Goal: Task Accomplishment & Management: Manage account settings

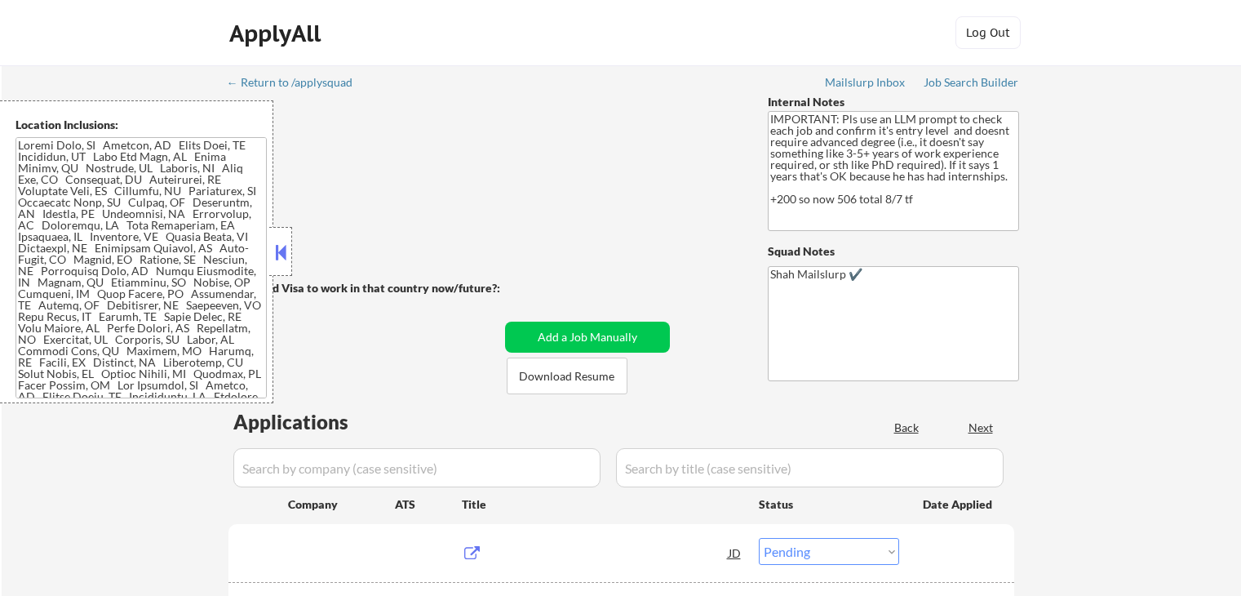
select select ""pending""
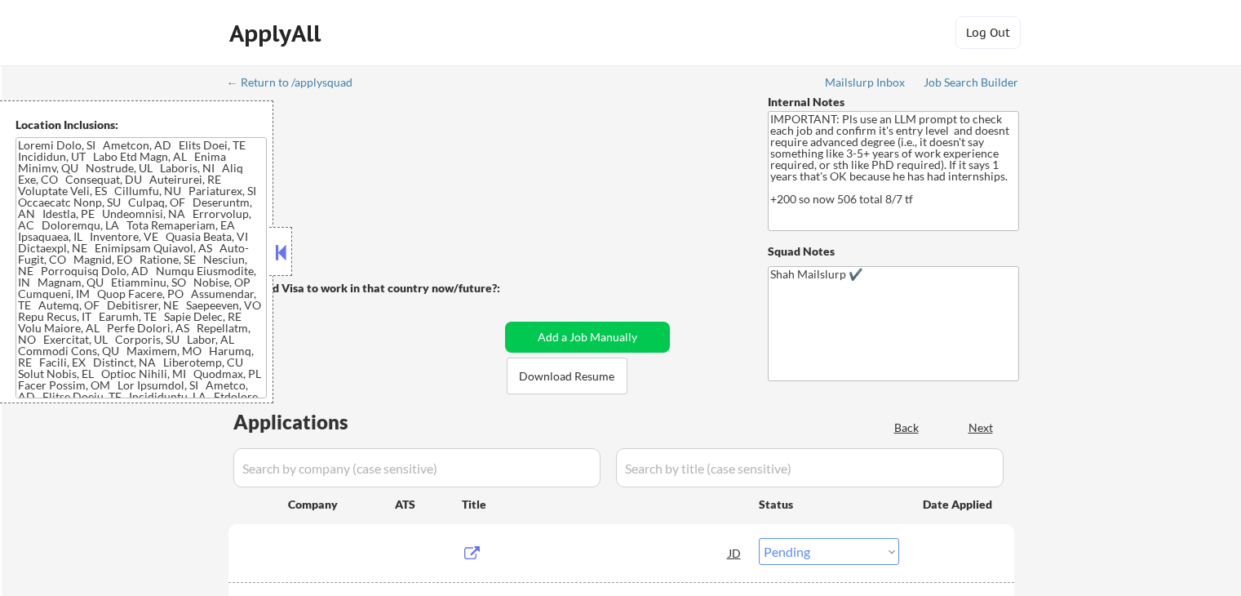
select select ""pending""
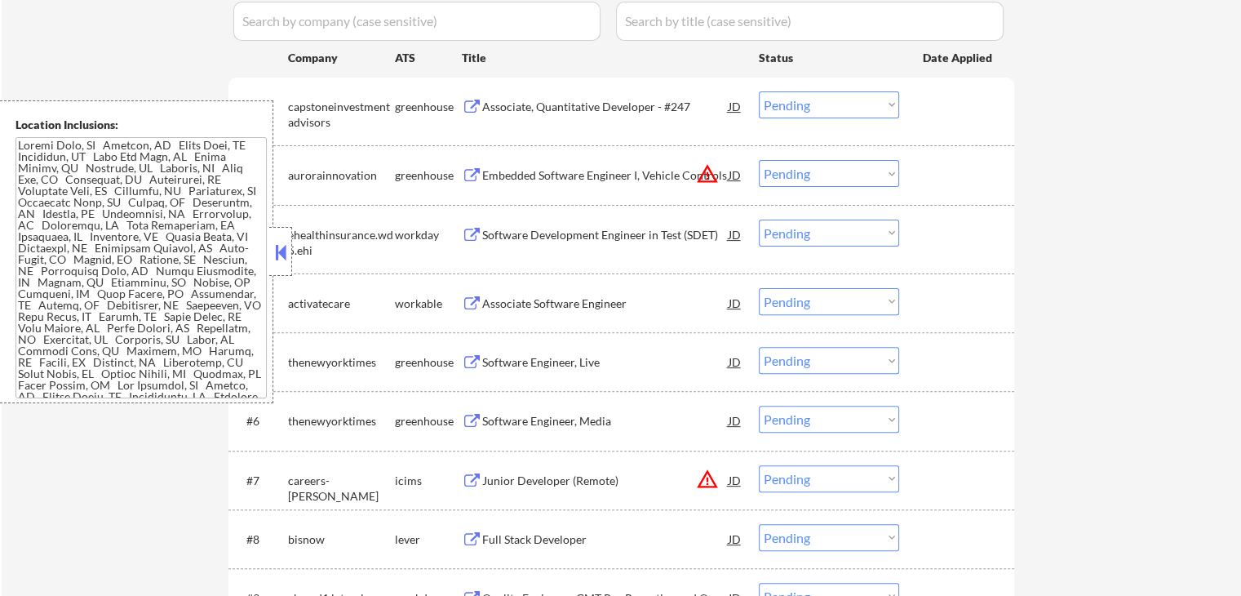
scroll to position [408, 0]
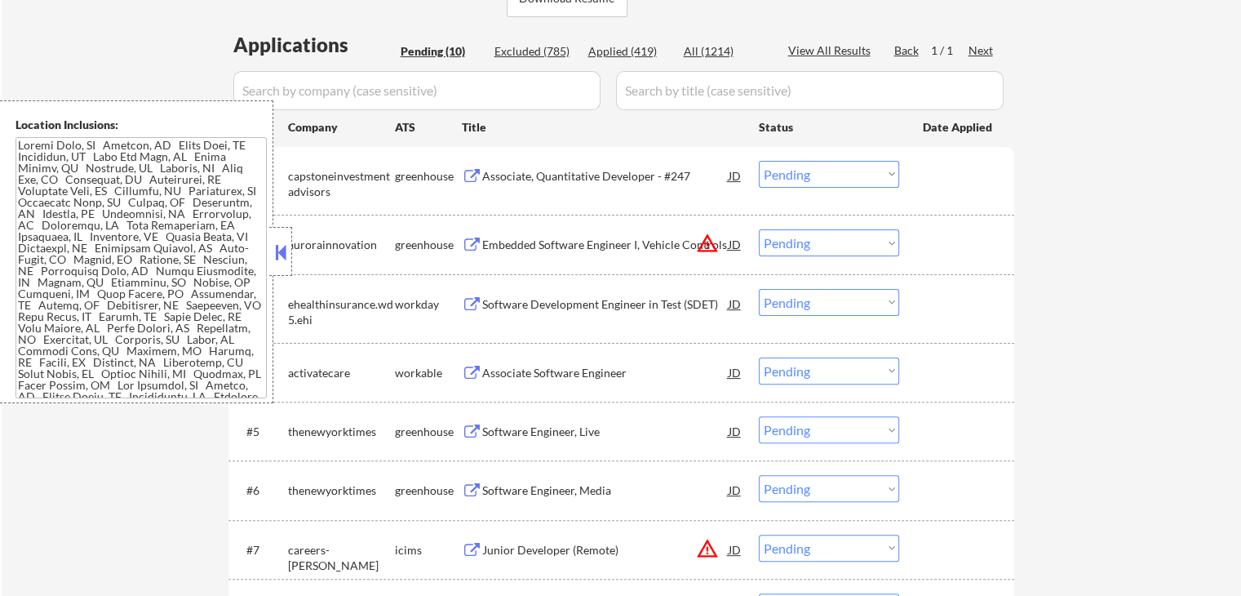
click at [638, 175] on div "Associate, Quantitative Developer - #247" at bounding box center [605, 176] width 246 height 16
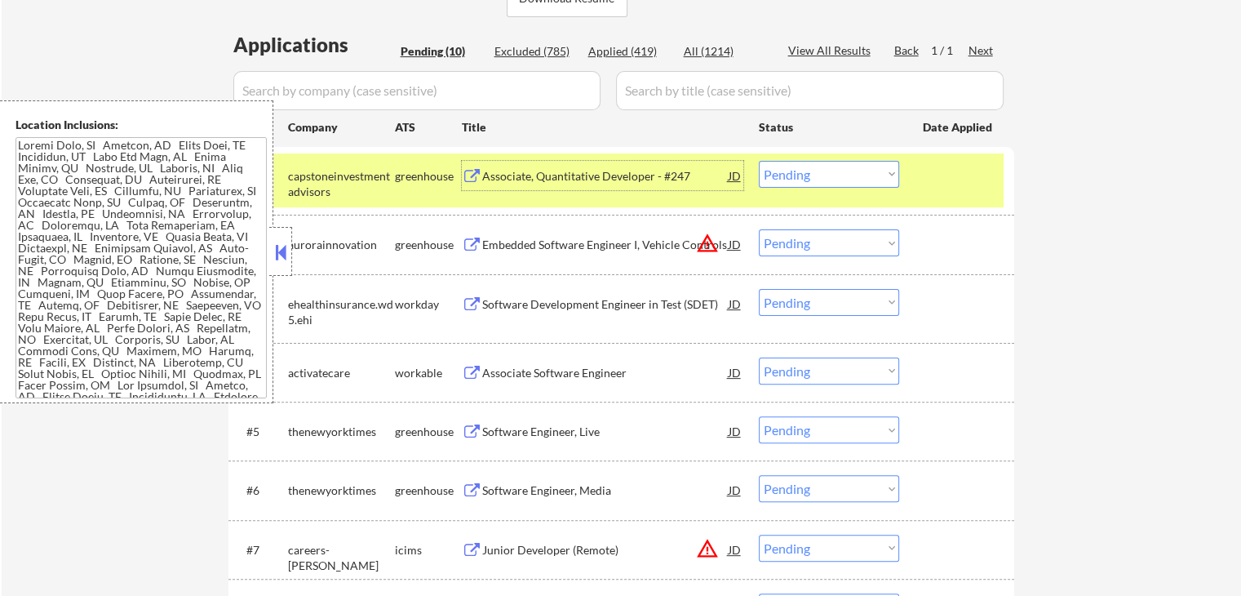
click at [652, 240] on div "Embedded Software Engineer I, Vehicle Controls" at bounding box center [605, 245] width 246 height 16
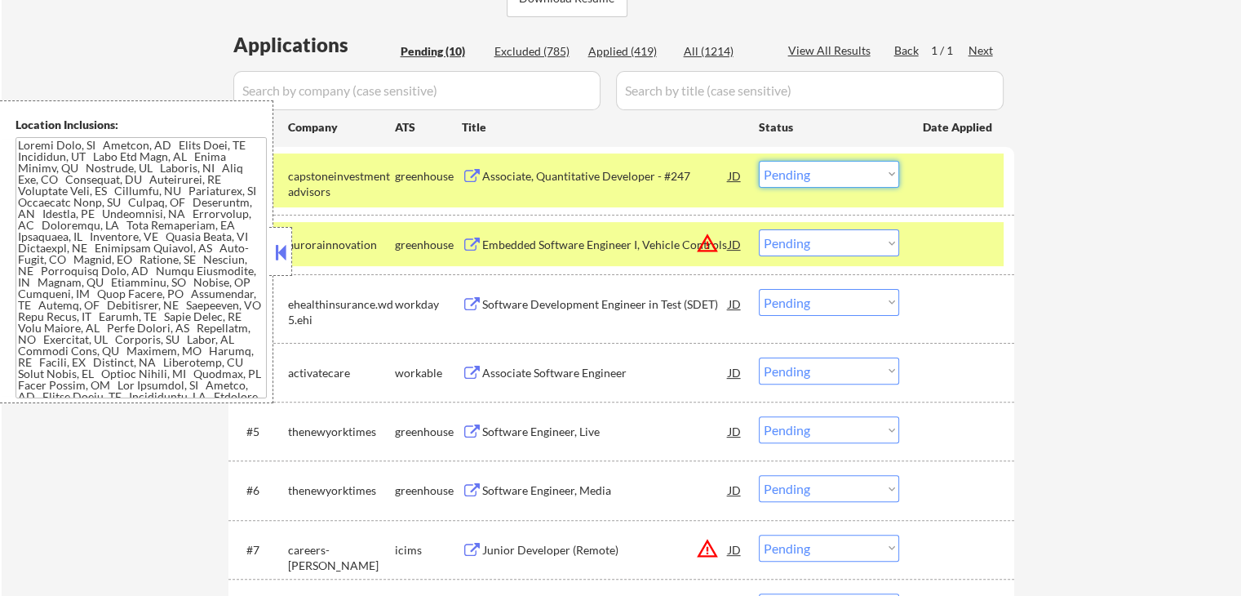
drag, startPoint x: 809, startPoint y: 175, endPoint x: 812, endPoint y: 184, distance: 9.6
click at [809, 180] on select "Choose an option... Pending Applied Excluded (Questions) Excluded (Expired) Exc…" at bounding box center [829, 174] width 140 height 27
click at [759, 161] on select "Choose an option... Pending Applied Excluded (Questions) Excluded (Expired) Exc…" at bounding box center [829, 174] width 140 height 27
click at [640, 304] on div "Software Development Engineer in Test (SDET)" at bounding box center [605, 304] width 246 height 16
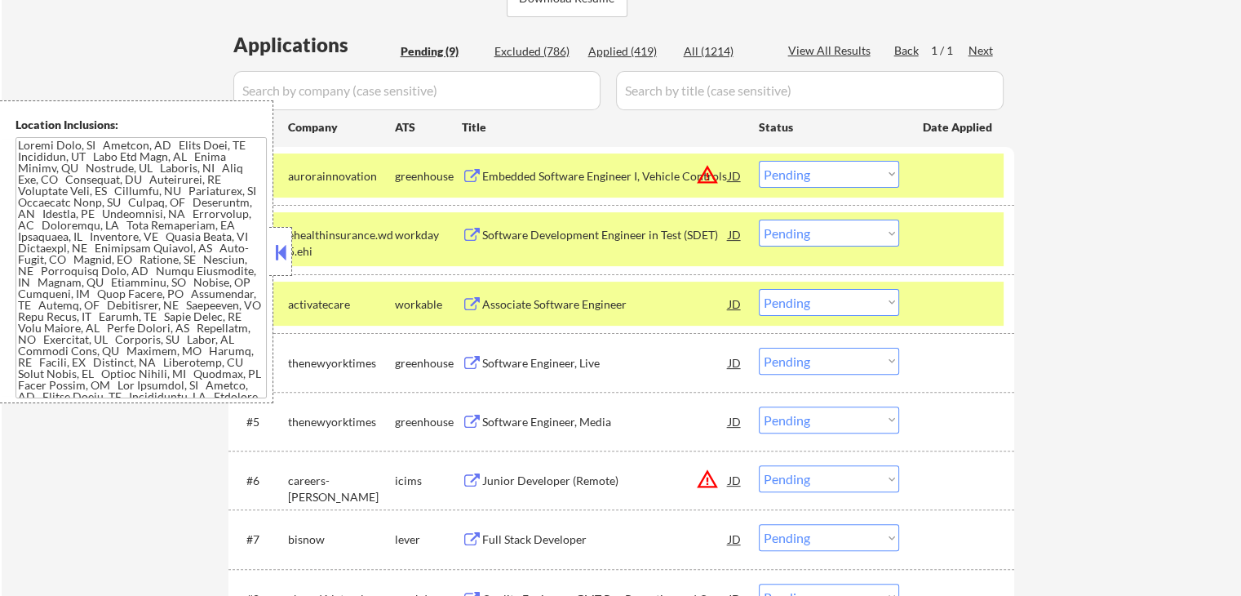
scroll to position [859, 0]
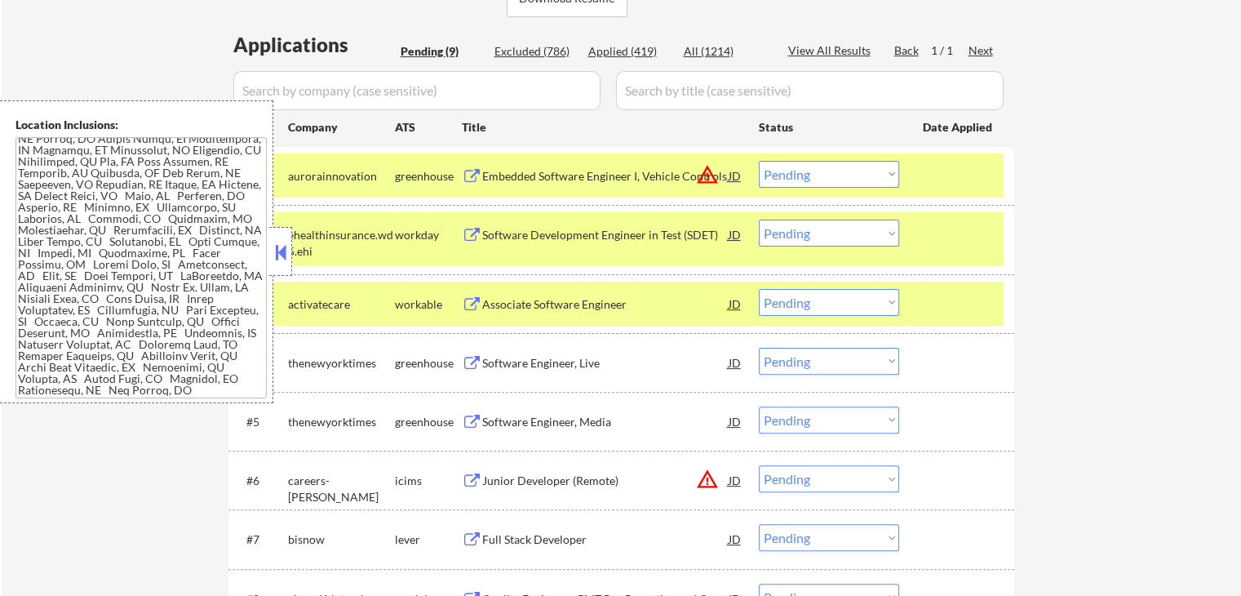
drag, startPoint x: 807, startPoint y: 173, endPoint x: 804, endPoint y: 185, distance: 12.7
click at [807, 173] on select "Choose an option... Pending Applied Excluded (Questions) Excluded (Expired) Exc…" at bounding box center [829, 174] width 140 height 27
click at [759, 161] on select "Choose an option... Pending Applied Excluded (Questions) Excluded (Expired) Exc…" at bounding box center [829, 174] width 140 height 27
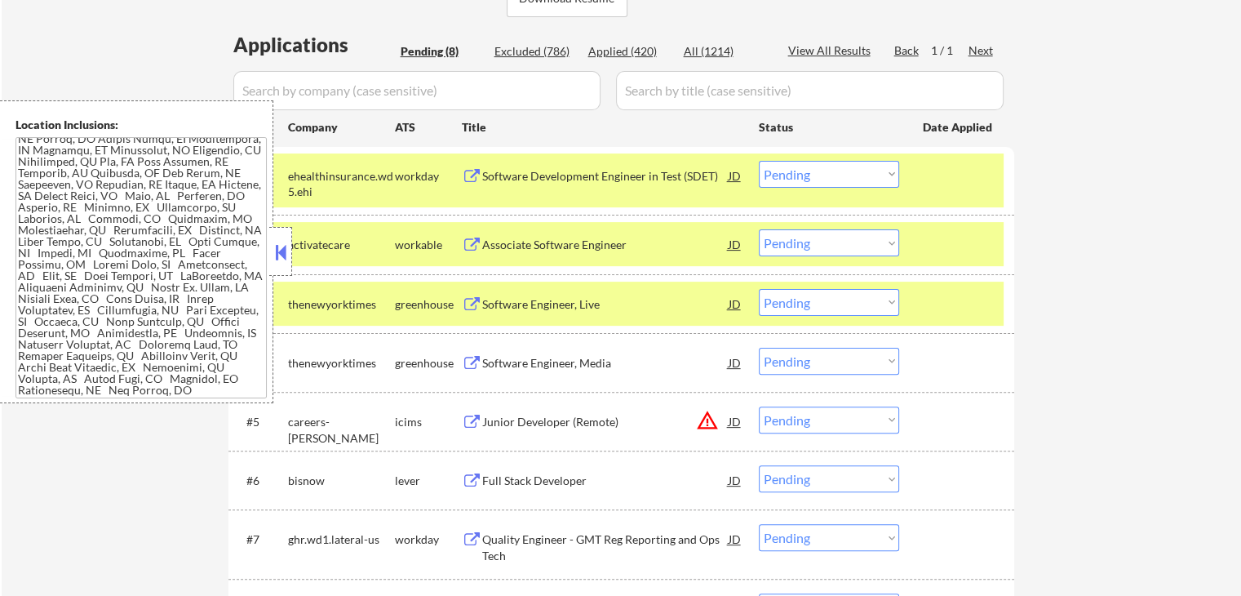
click at [605, 242] on div "Associate Software Engineer" at bounding box center [605, 245] width 246 height 16
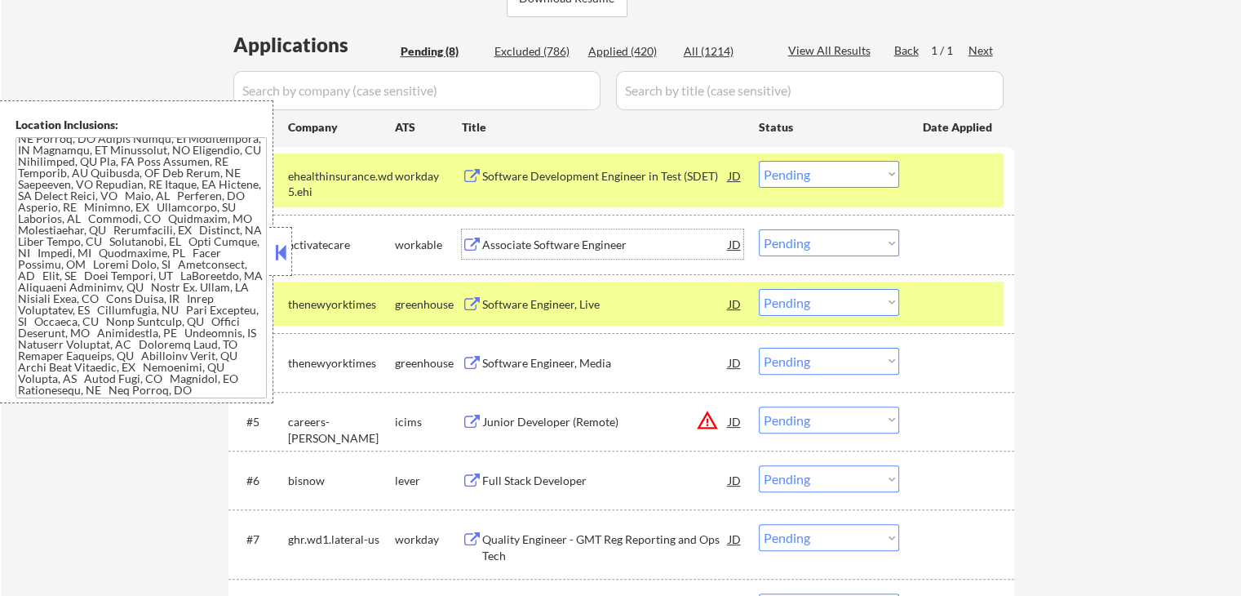
drag, startPoint x: 791, startPoint y: 173, endPoint x: 786, endPoint y: 185, distance: 13.2
click at [791, 173] on select "Choose an option... Pending Applied Excluded (Questions) Excluded (Expired) Exc…" at bounding box center [829, 174] width 140 height 27
click at [759, 161] on select "Choose an option... Pending Applied Excluded (Questions) Excluded (Expired) Exc…" at bounding box center [829, 174] width 140 height 27
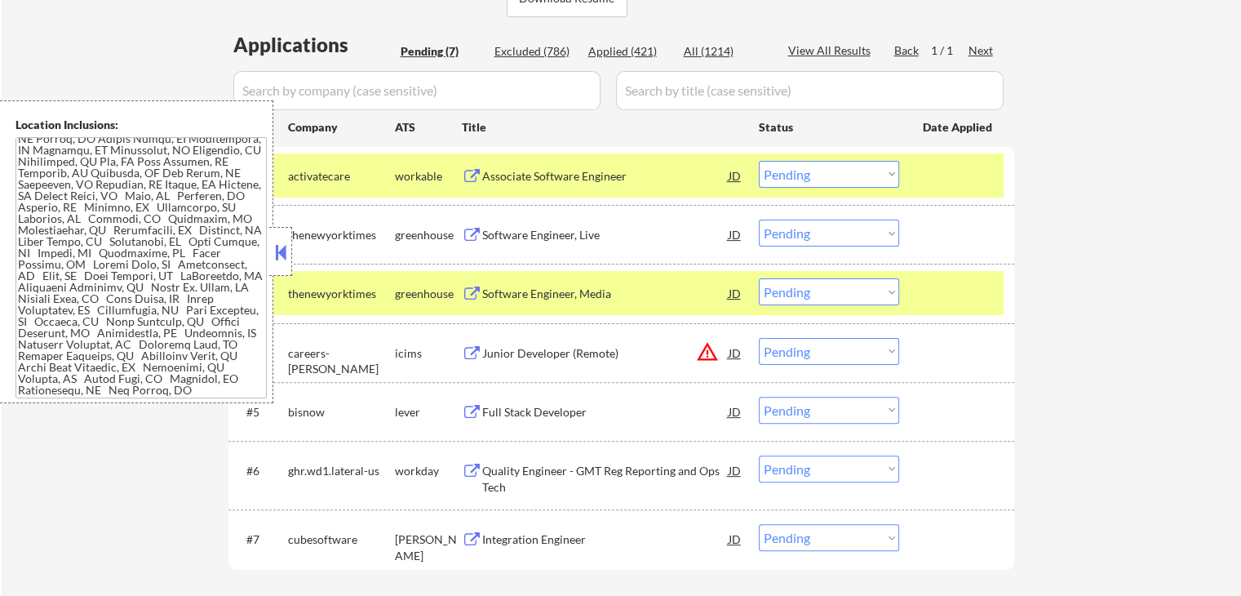
click at [590, 238] on div "Software Engineer, Live" at bounding box center [605, 235] width 246 height 16
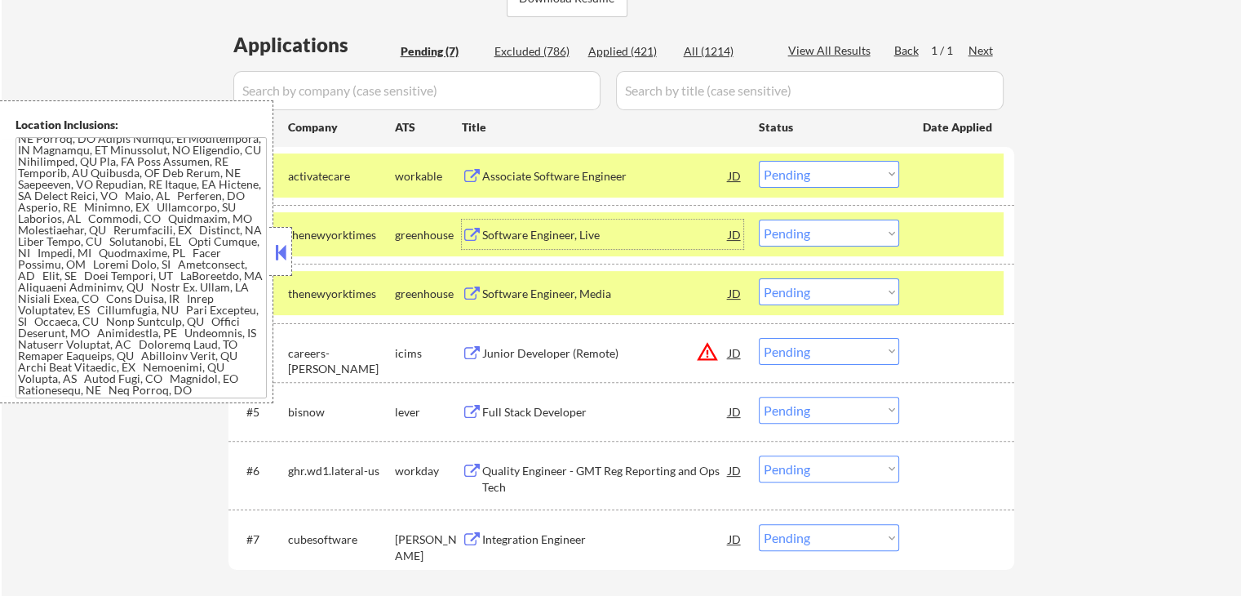
drag, startPoint x: 800, startPoint y: 162, endPoint x: 791, endPoint y: 183, distance: 22.3
click at [800, 165] on select "Choose an option... Pending Applied Excluded (Questions) Excluded (Expired) Exc…" at bounding box center [829, 174] width 140 height 27
click at [759, 161] on select "Choose an option... Pending Applied Excluded (Questions) Excluded (Expired) Exc…" at bounding box center [829, 174] width 140 height 27
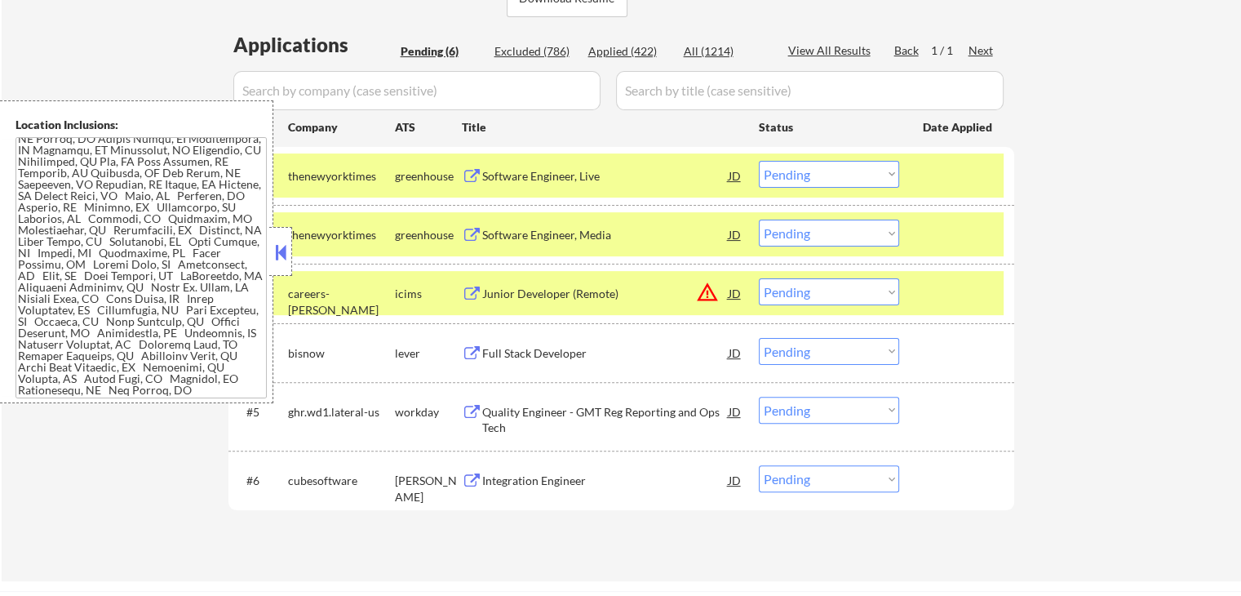
click at [592, 236] on div "Software Engineer, Media" at bounding box center [605, 235] width 246 height 16
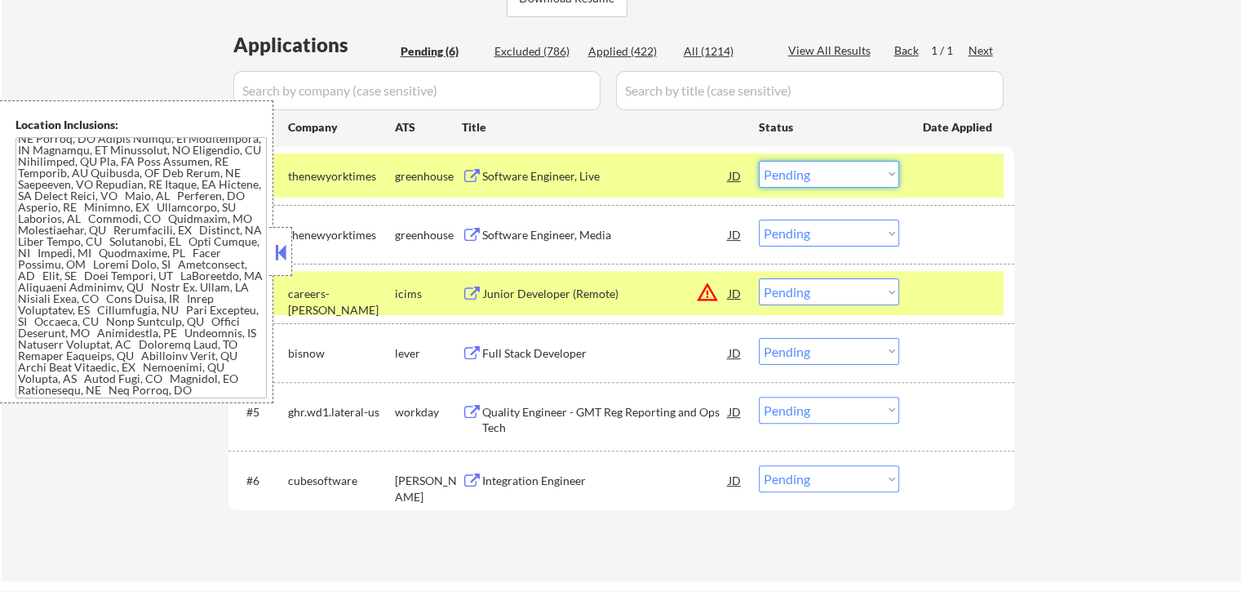
drag, startPoint x: 806, startPoint y: 177, endPoint x: 796, endPoint y: 183, distance: 11.3
click at [806, 177] on select "Choose an option... Pending Applied Excluded (Questions) Excluded (Expired) Exc…" at bounding box center [829, 174] width 140 height 27
click at [759, 161] on select "Choose an option... Pending Applied Excluded (Questions) Excluded (Expired) Exc…" at bounding box center [829, 174] width 140 height 27
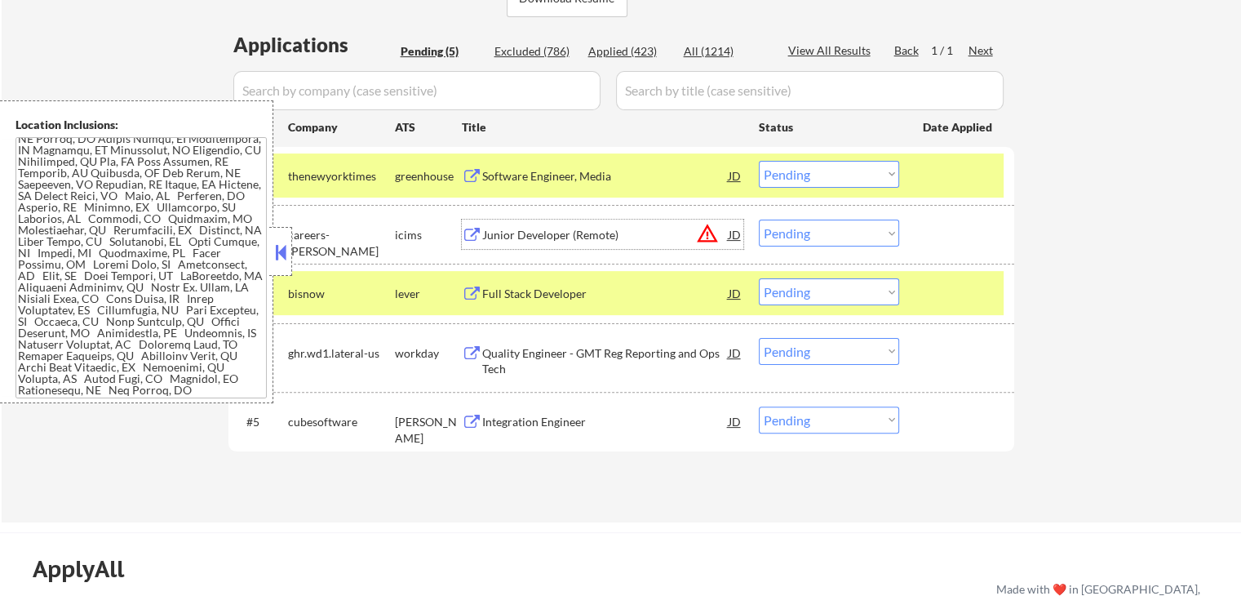
click at [632, 237] on div "Junior Developer (Remote)" at bounding box center [605, 235] width 246 height 16
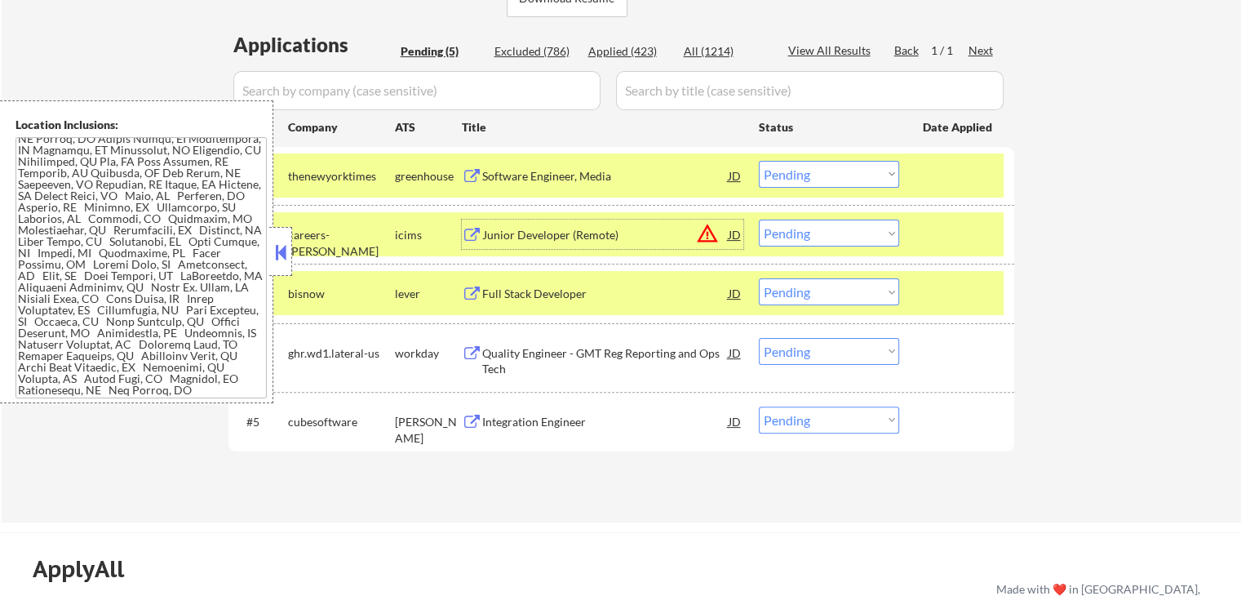
click at [792, 177] on select "Choose an option... Pending Applied Excluded (Questions) Excluded (Expired) Exc…" at bounding box center [829, 174] width 140 height 27
click at [759, 161] on select "Choose an option... Pending Applied Excluded (Questions) Excluded (Expired) Exc…" at bounding box center [829, 174] width 140 height 27
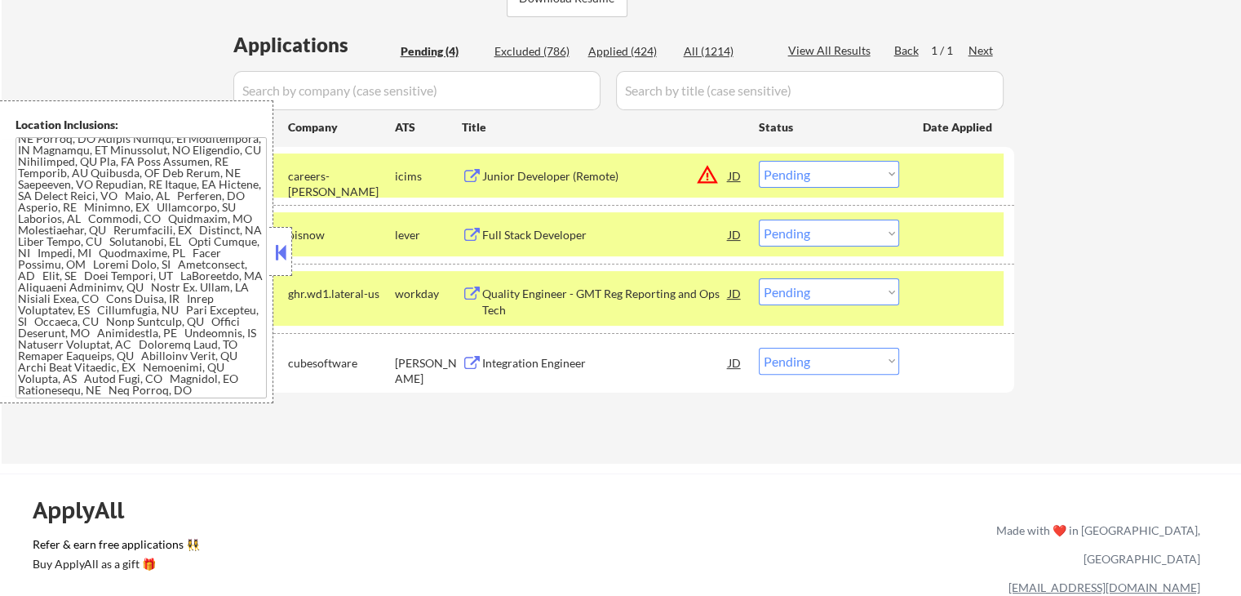
click at [624, 241] on div "Full Stack Developer" at bounding box center [605, 235] width 246 height 16
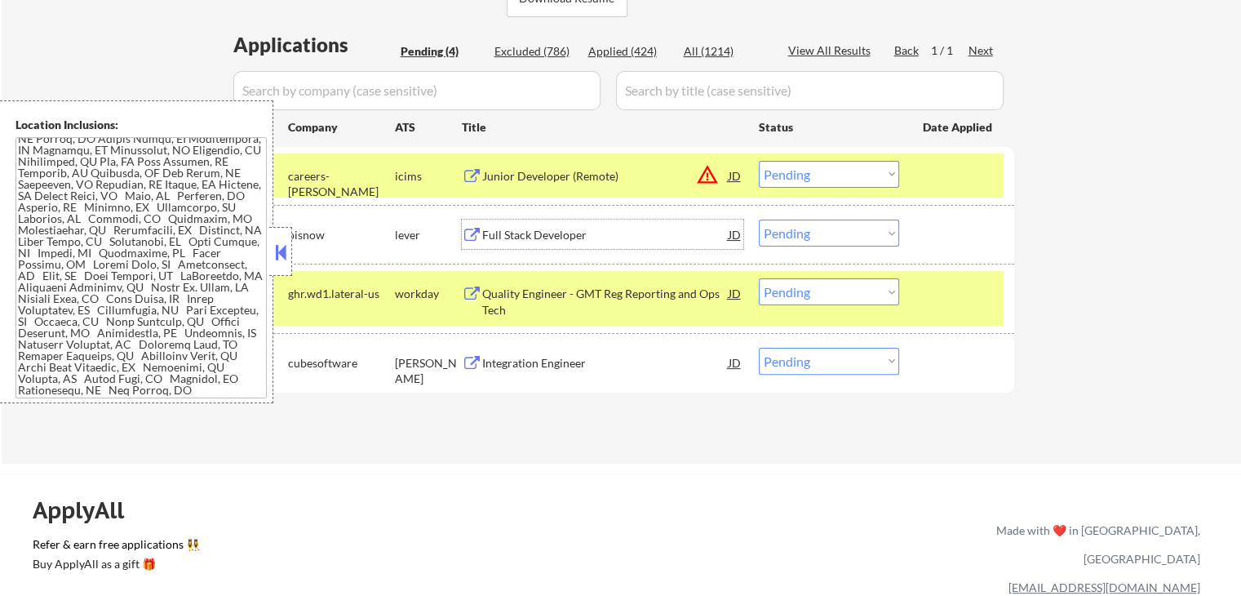
click at [816, 164] on select "Choose an option... Pending Applied Excluded (Questions) Excluded (Expired) Exc…" at bounding box center [829, 174] width 140 height 27
click at [759, 161] on select "Choose an option... Pending Applied Excluded (Questions) Excluded (Expired) Exc…" at bounding box center [829, 174] width 140 height 27
click at [650, 301] on div "Quality Engineer - GMT Reg Reporting and Ops Tech" at bounding box center [605, 302] width 246 height 32
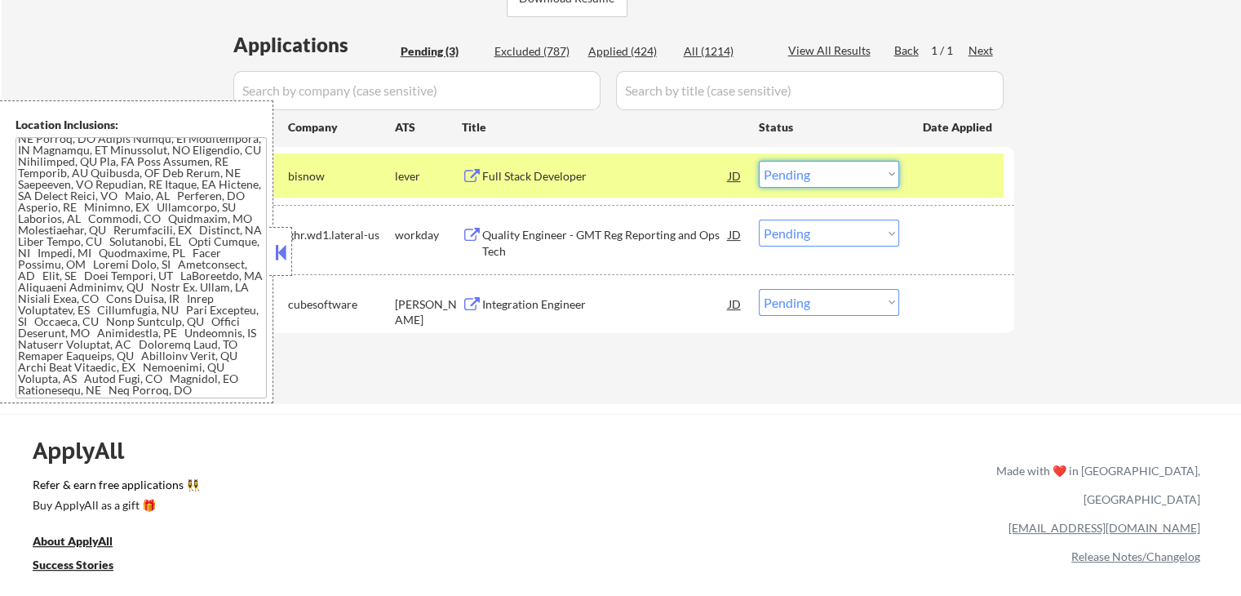
click at [803, 180] on select "Choose an option... Pending Applied Excluded (Questions) Excluded (Expired) Exc…" at bounding box center [829, 174] width 140 height 27
click at [759, 161] on select "Choose an option... Pending Applied Excluded (Questions) Excluded (Expired) Exc…" at bounding box center [829, 174] width 140 height 27
click at [636, 308] on div "Integration Engineer" at bounding box center [605, 304] width 246 height 16
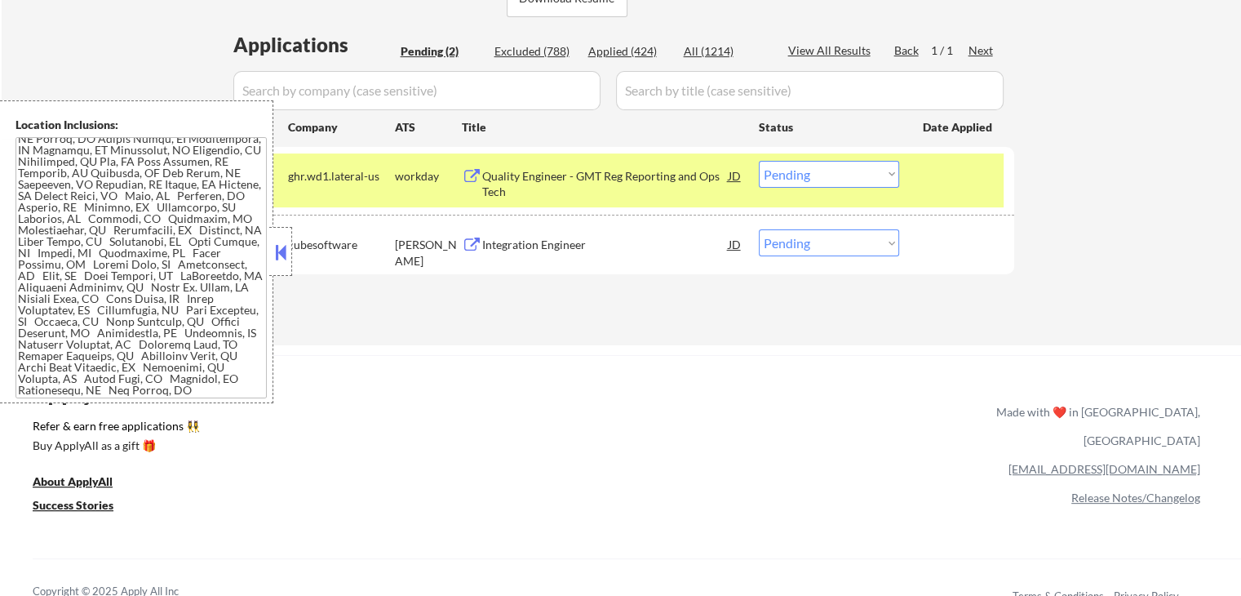
drag, startPoint x: 794, startPoint y: 179, endPoint x: 800, endPoint y: 185, distance: 9.2
click at [796, 180] on select "Choose an option... Pending Applied Excluded (Questions) Excluded (Expired) Exc…" at bounding box center [829, 174] width 140 height 27
click at [759, 161] on select "Choose an option... Pending Applied Excluded (Questions) Excluded (Expired) Exc…" at bounding box center [829, 174] width 140 height 27
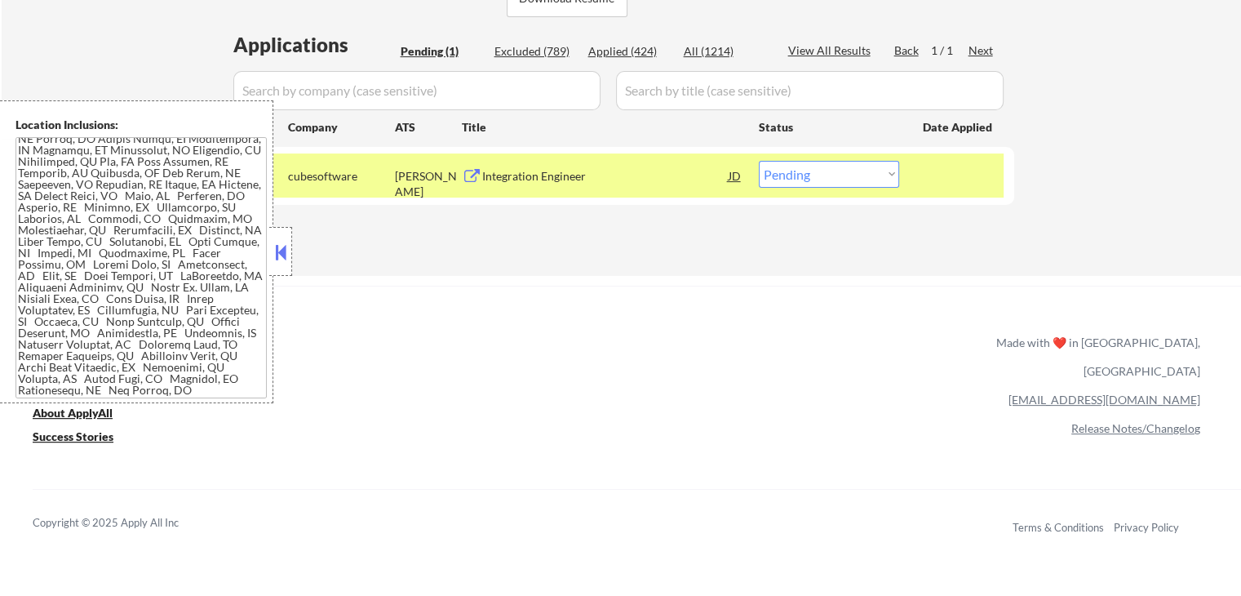
drag, startPoint x: 803, startPoint y: 175, endPoint x: 805, endPoint y: 186, distance: 11.7
click at [803, 175] on select "Choose an option... Pending Applied Excluded (Questions) Excluded (Expired) Exc…" at bounding box center [829, 174] width 140 height 27
select select ""excluded__bad_match_""
click at [759, 161] on select "Choose an option... Pending Applied Excluded (Questions) Excluded (Expired) Exc…" at bounding box center [829, 174] width 140 height 27
